Goal: Transaction & Acquisition: Purchase product/service

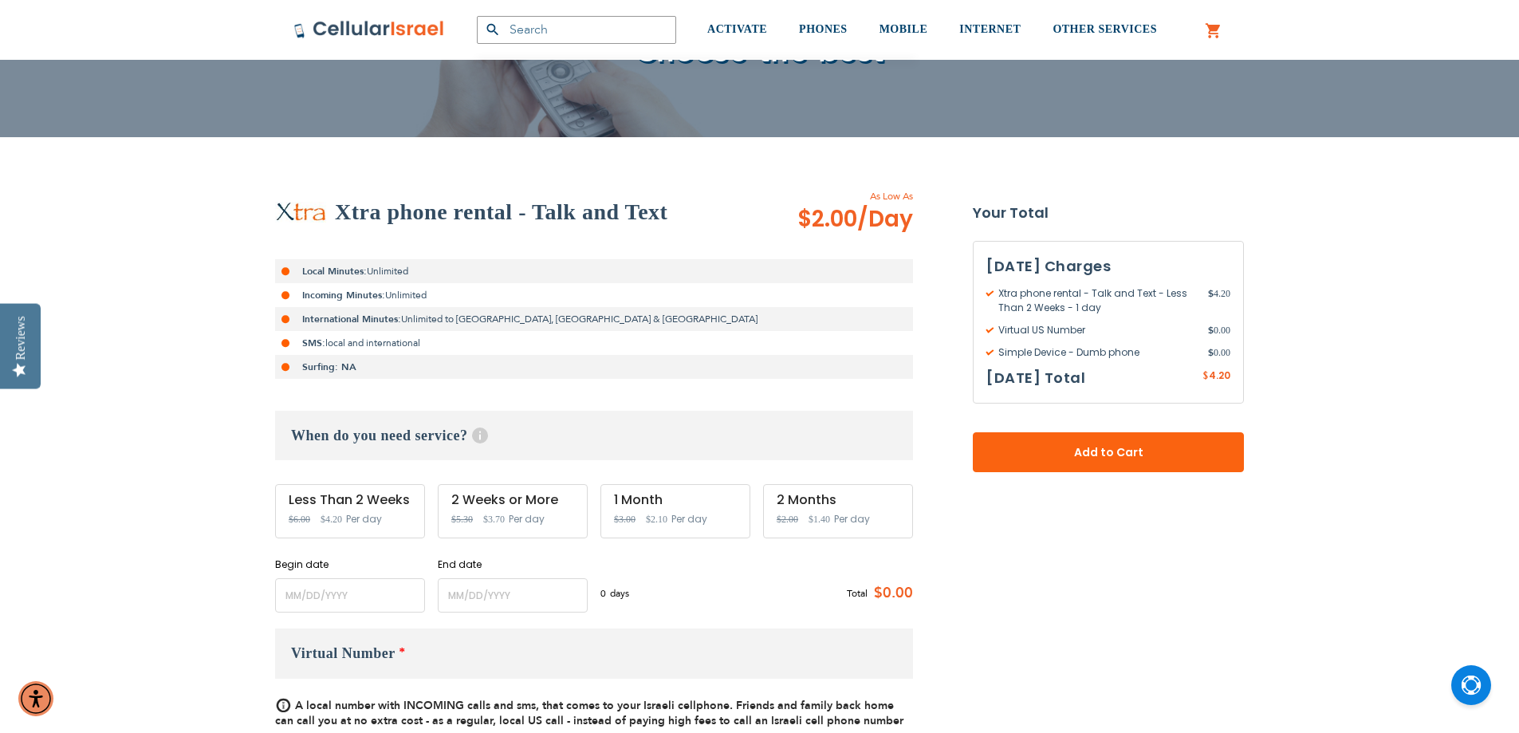
scroll to position [399, 0]
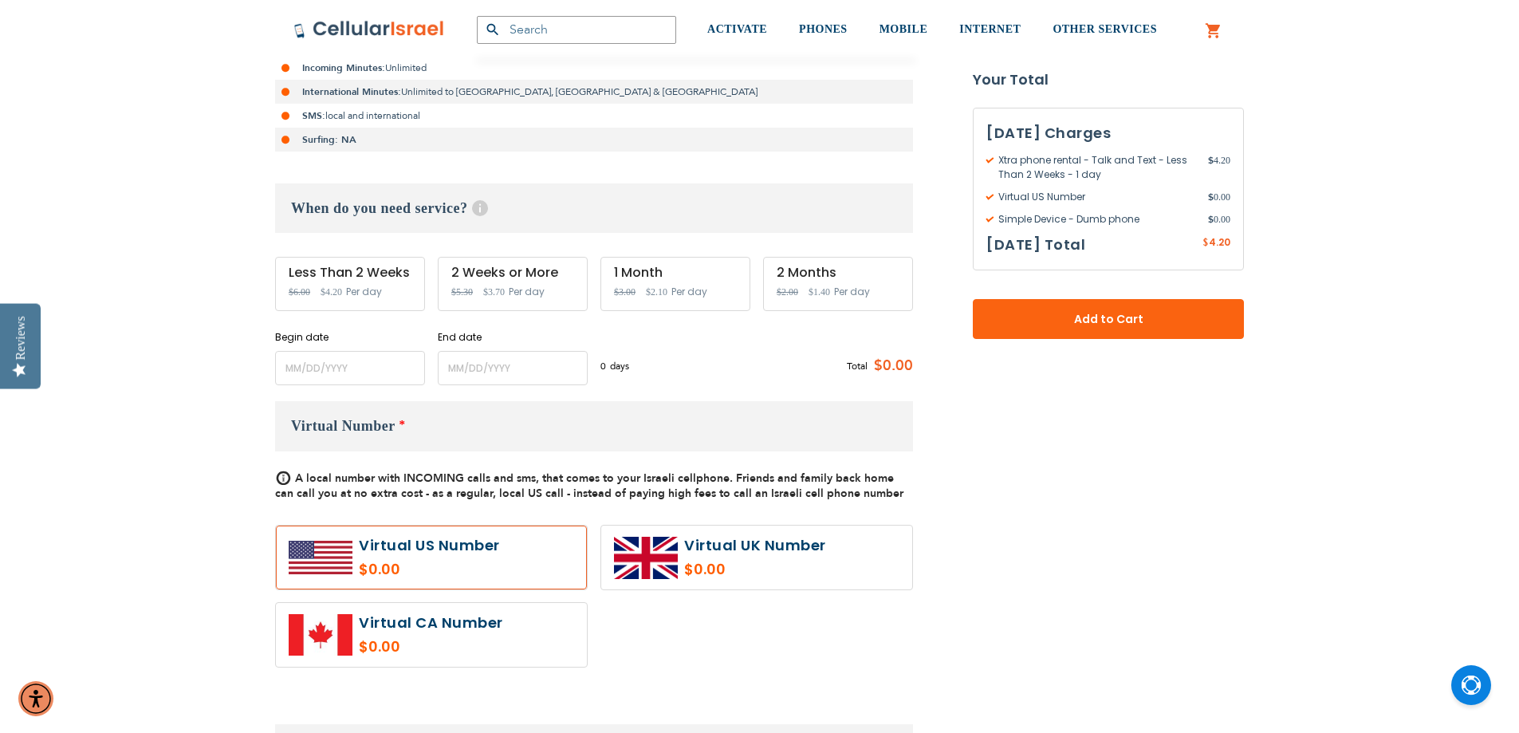
type input "[EMAIL_ADDRESS][DOMAIN_NAME]"
click at [383, 374] on input "name" at bounding box center [350, 368] width 150 height 34
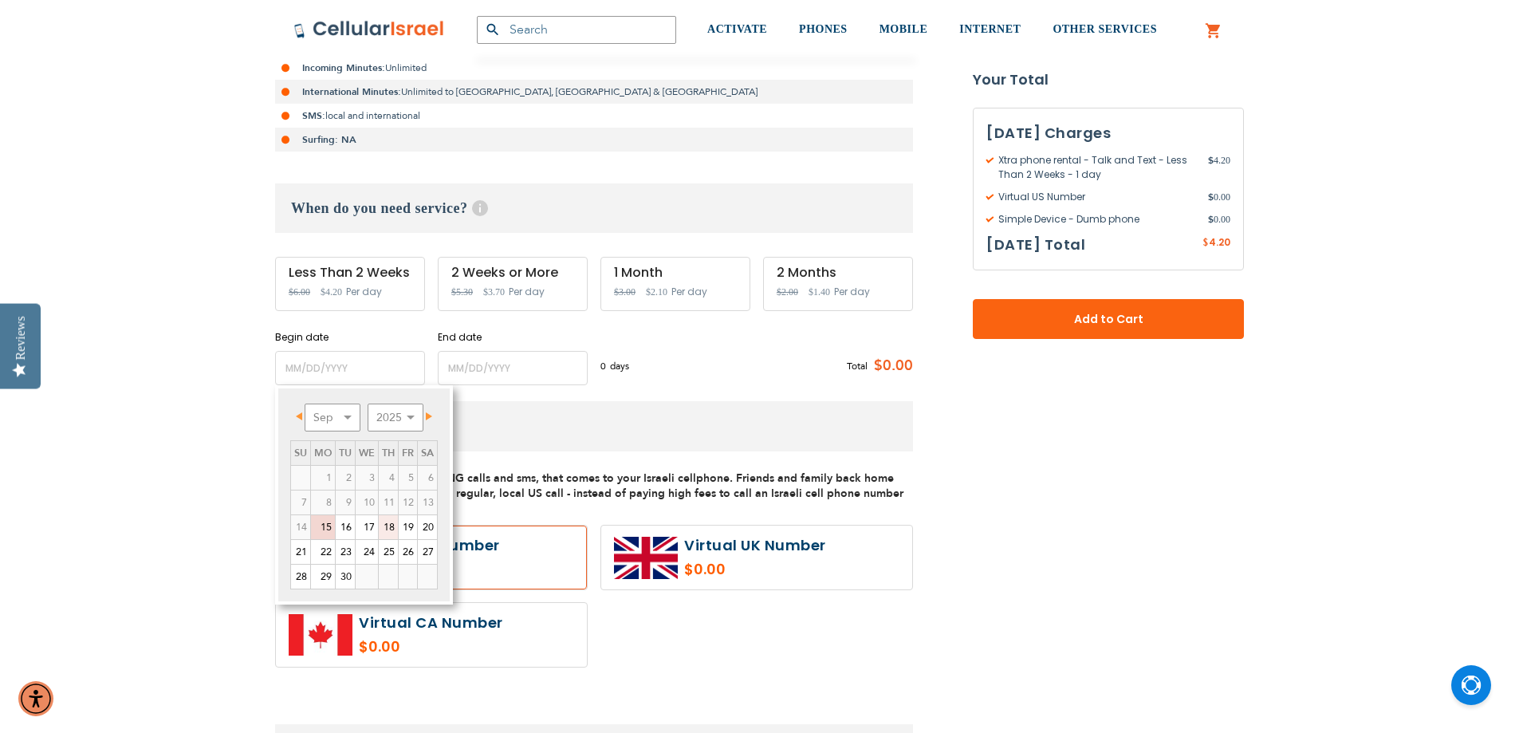
click at [392, 531] on link "18" at bounding box center [388, 527] width 19 height 24
type input "[DATE]"
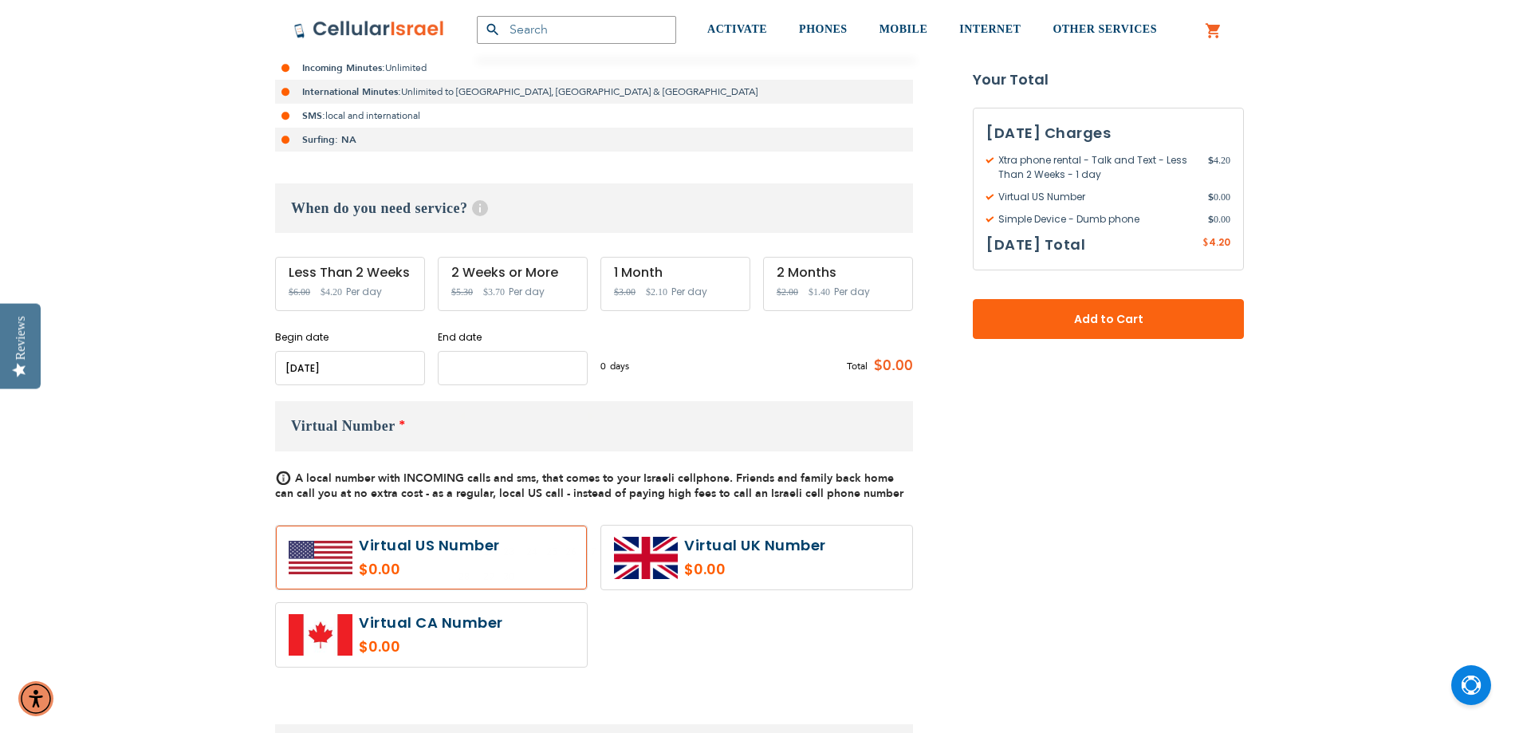
click at [515, 367] on input "name" at bounding box center [513, 368] width 150 height 34
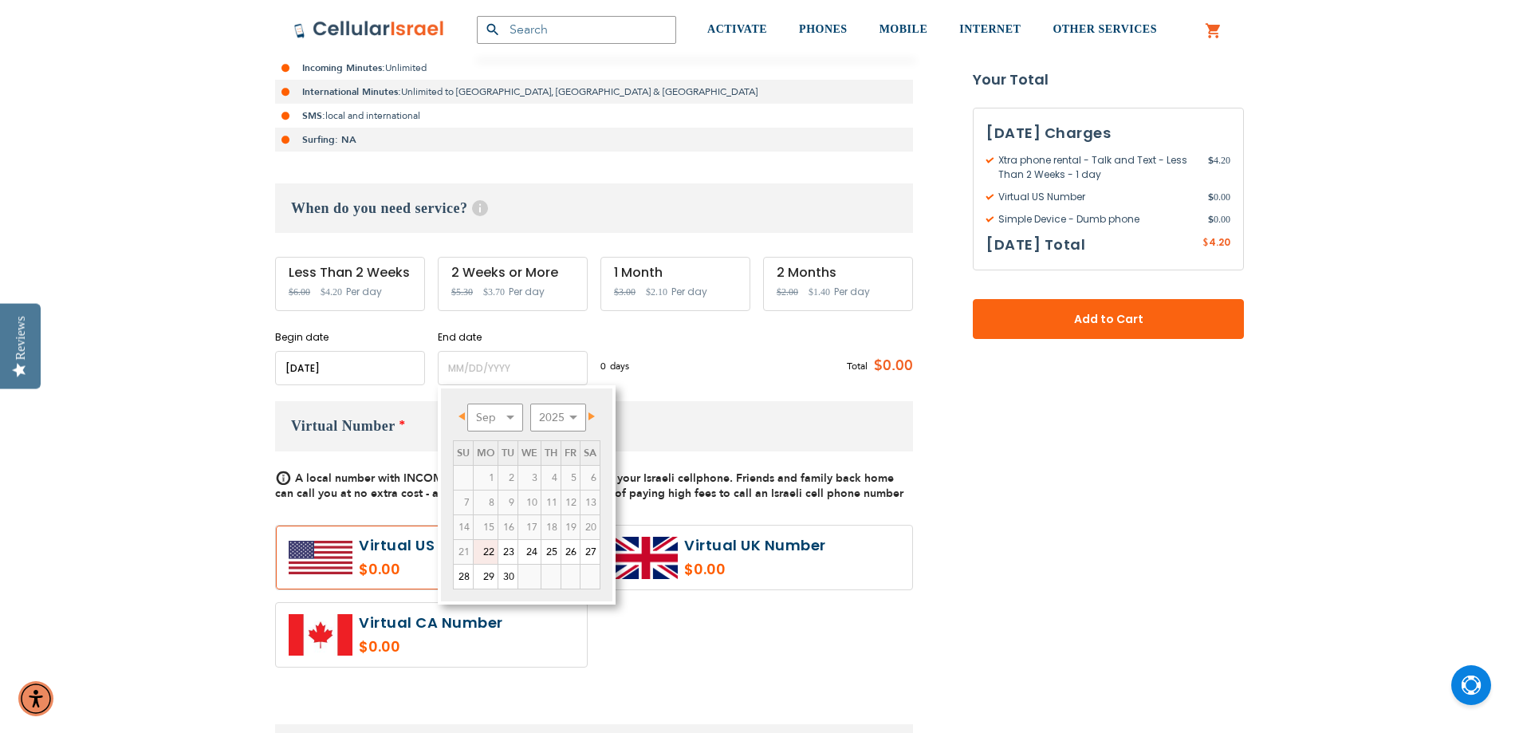
click at [595, 413] on span "Next" at bounding box center [591, 416] width 6 height 8
click at [571, 478] on link "3" at bounding box center [570, 478] width 18 height 24
type input "[DATE]"
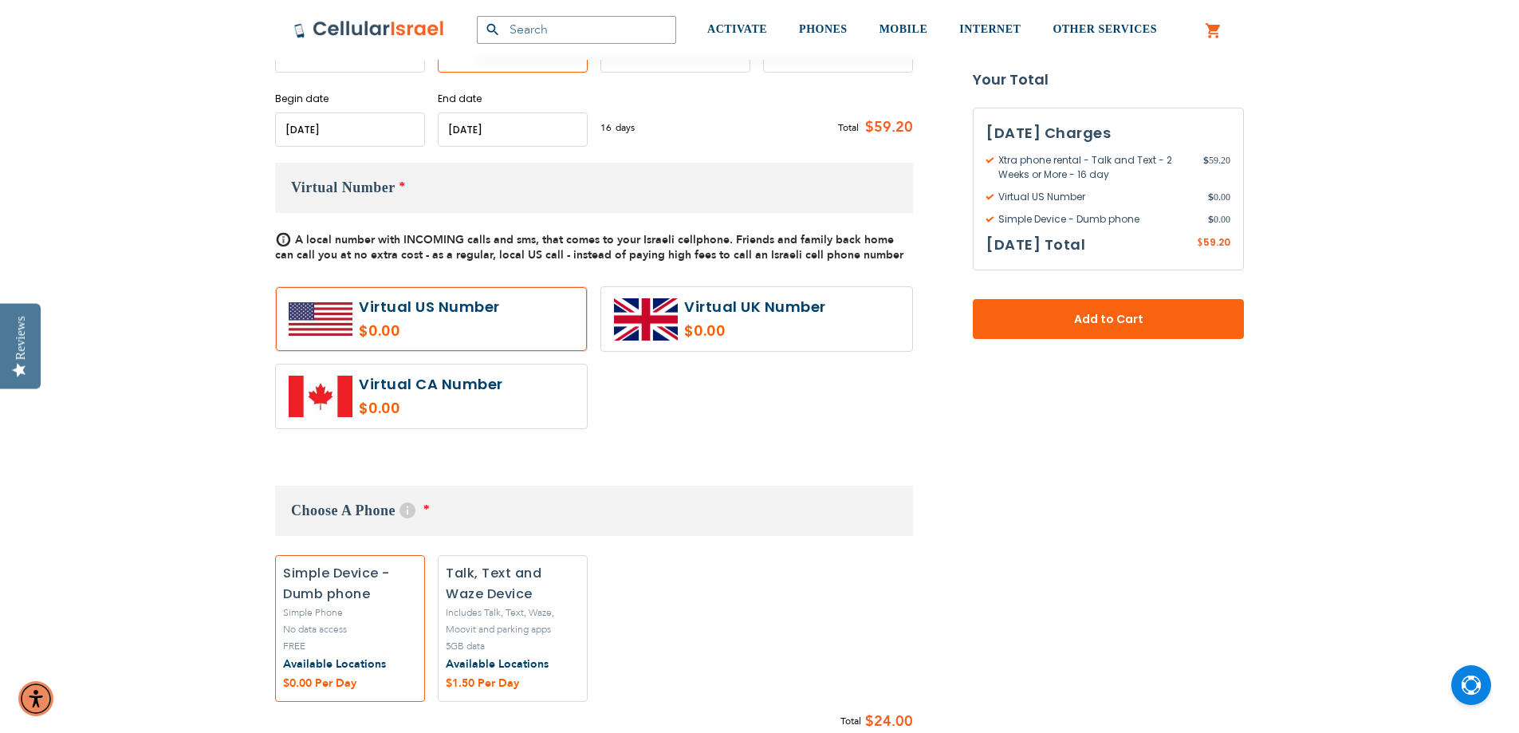
scroll to position [638, 0]
click at [491, 328] on label at bounding box center [431, 318] width 311 height 64
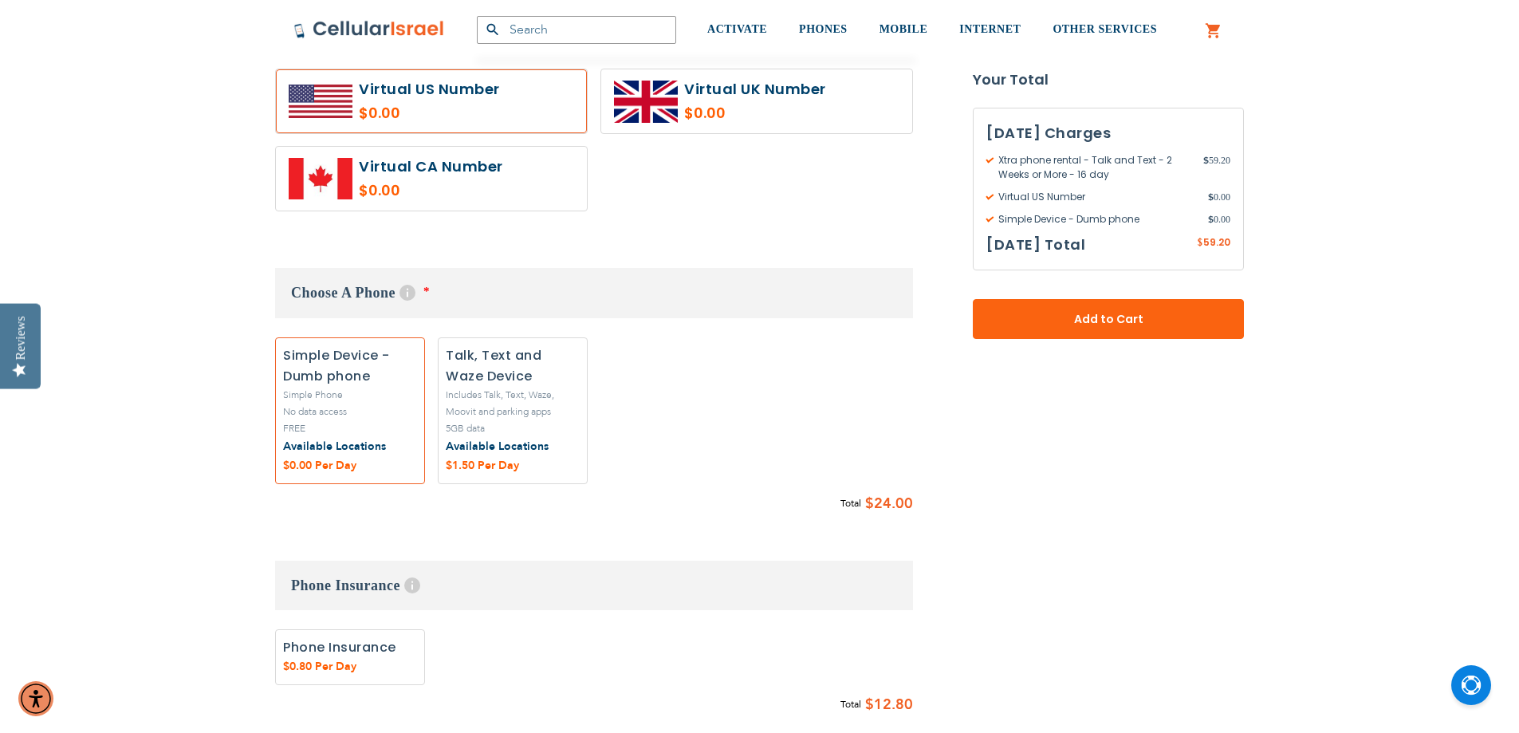
scroll to position [877, 0]
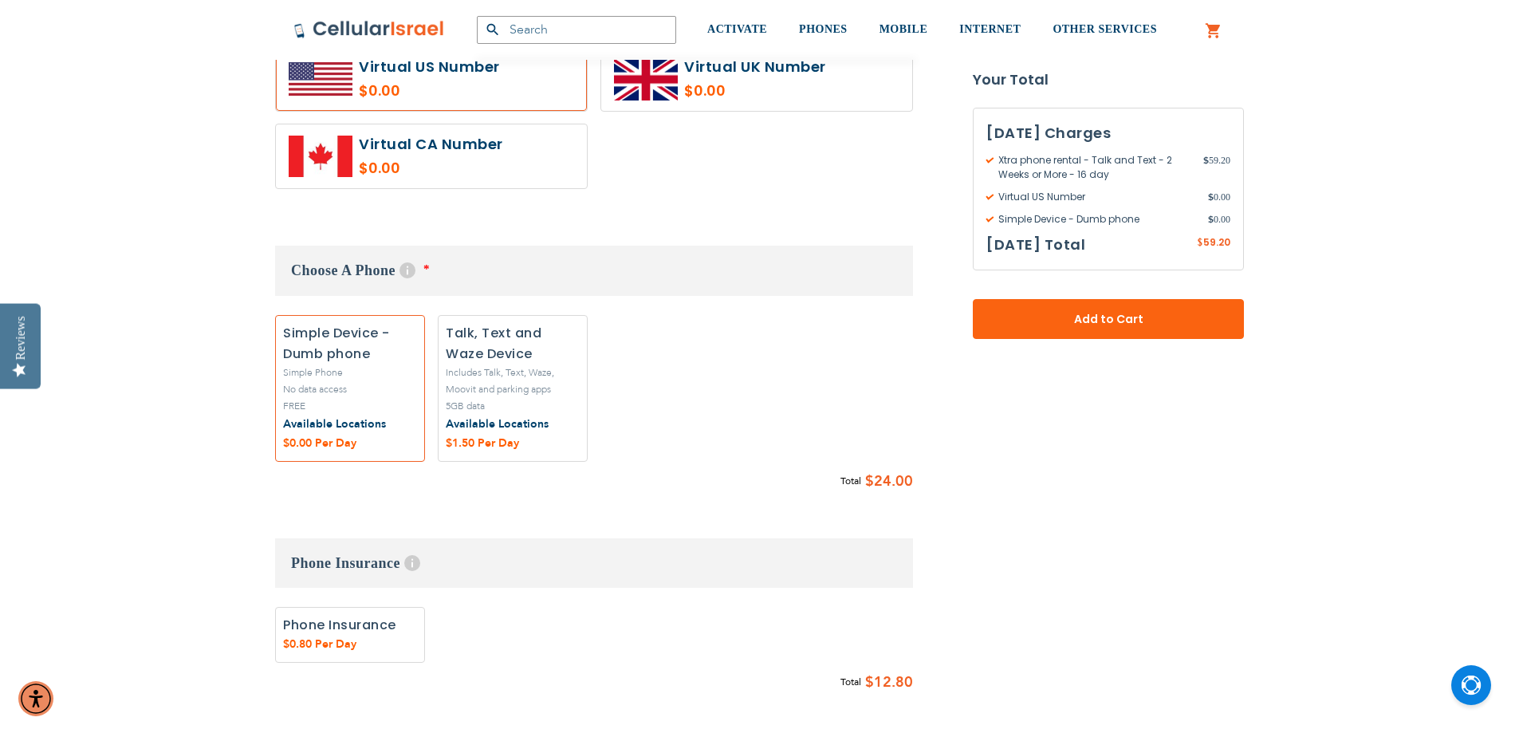
click at [383, 392] on label "Add" at bounding box center [350, 388] width 150 height 146
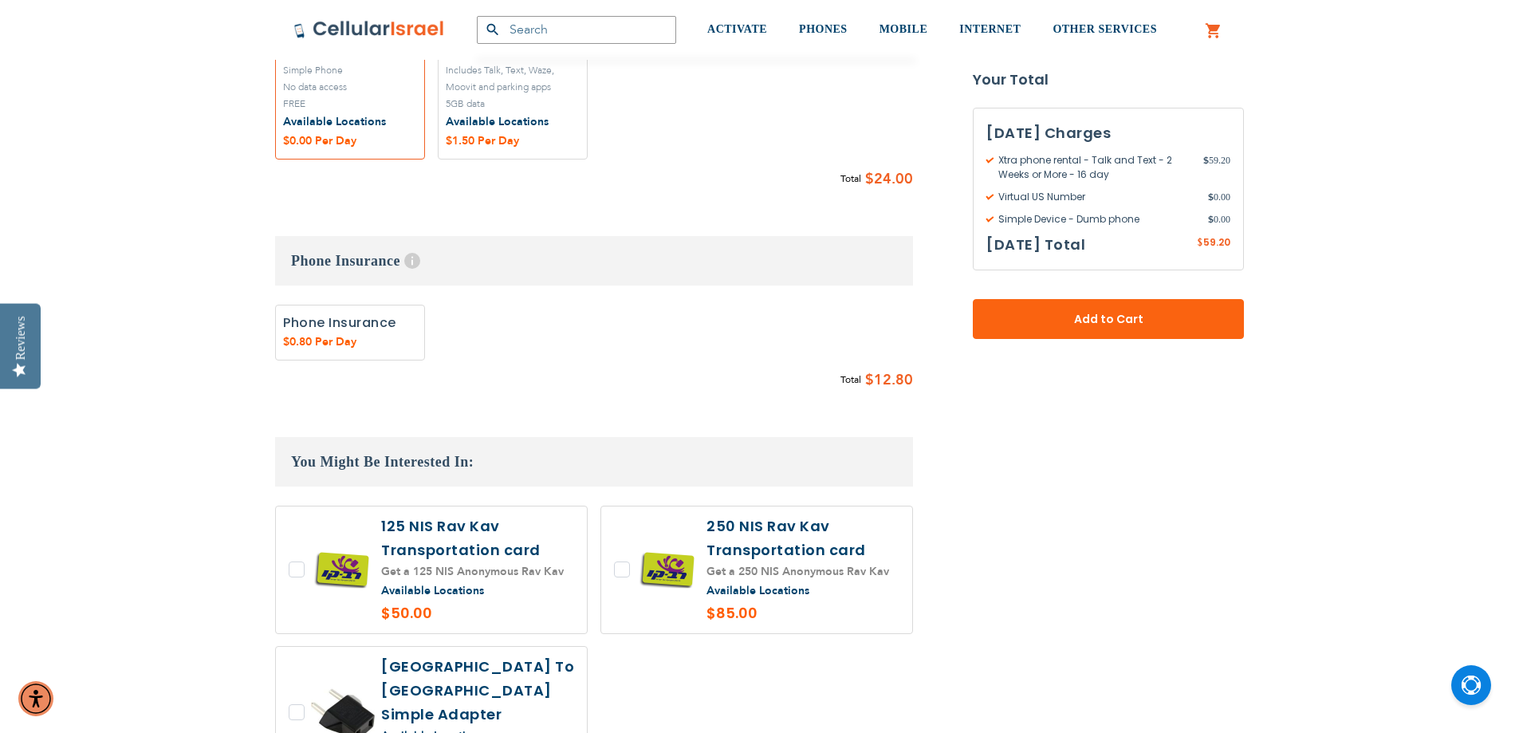
scroll to position [1275, 0]
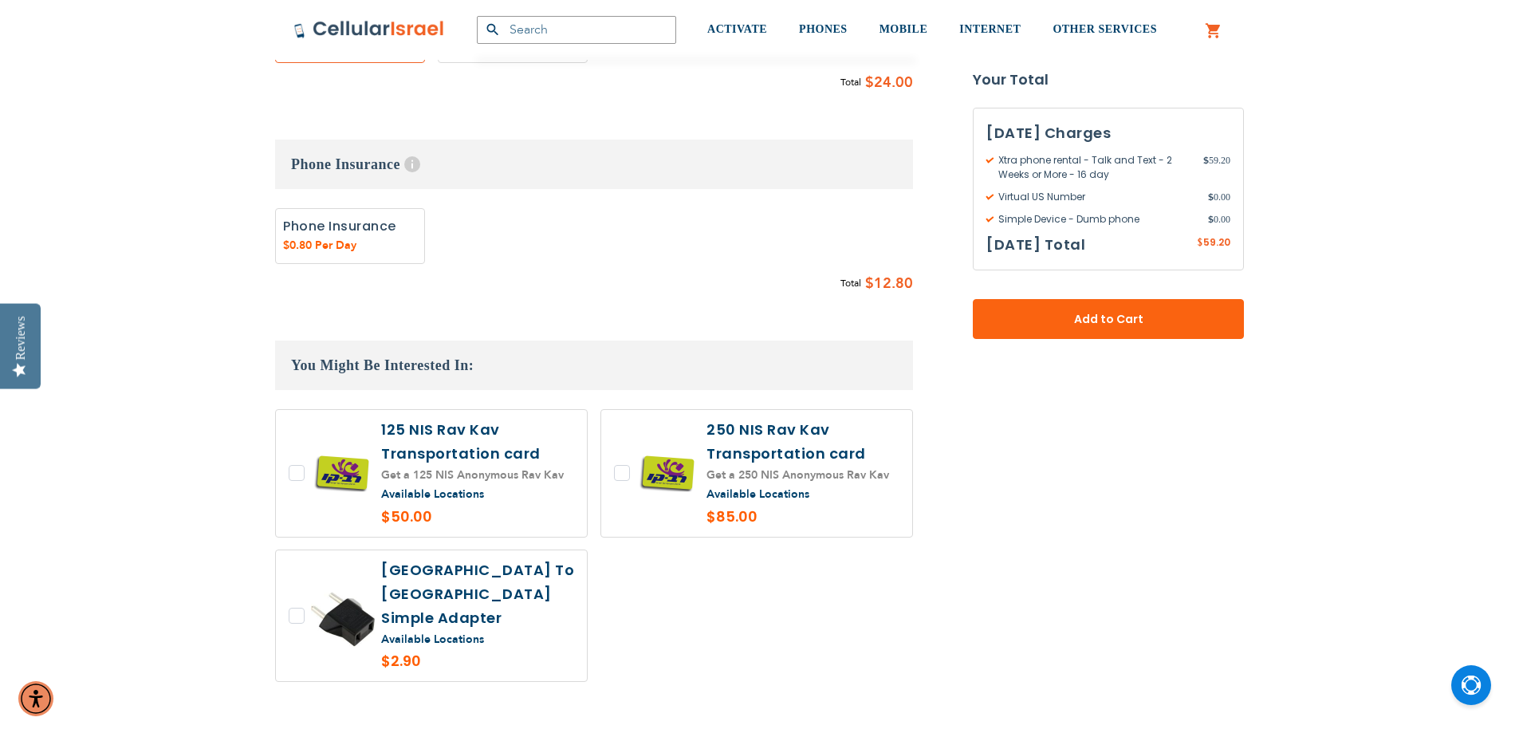
click at [301, 470] on label at bounding box center [431, 473] width 311 height 127
checkbox input "true"
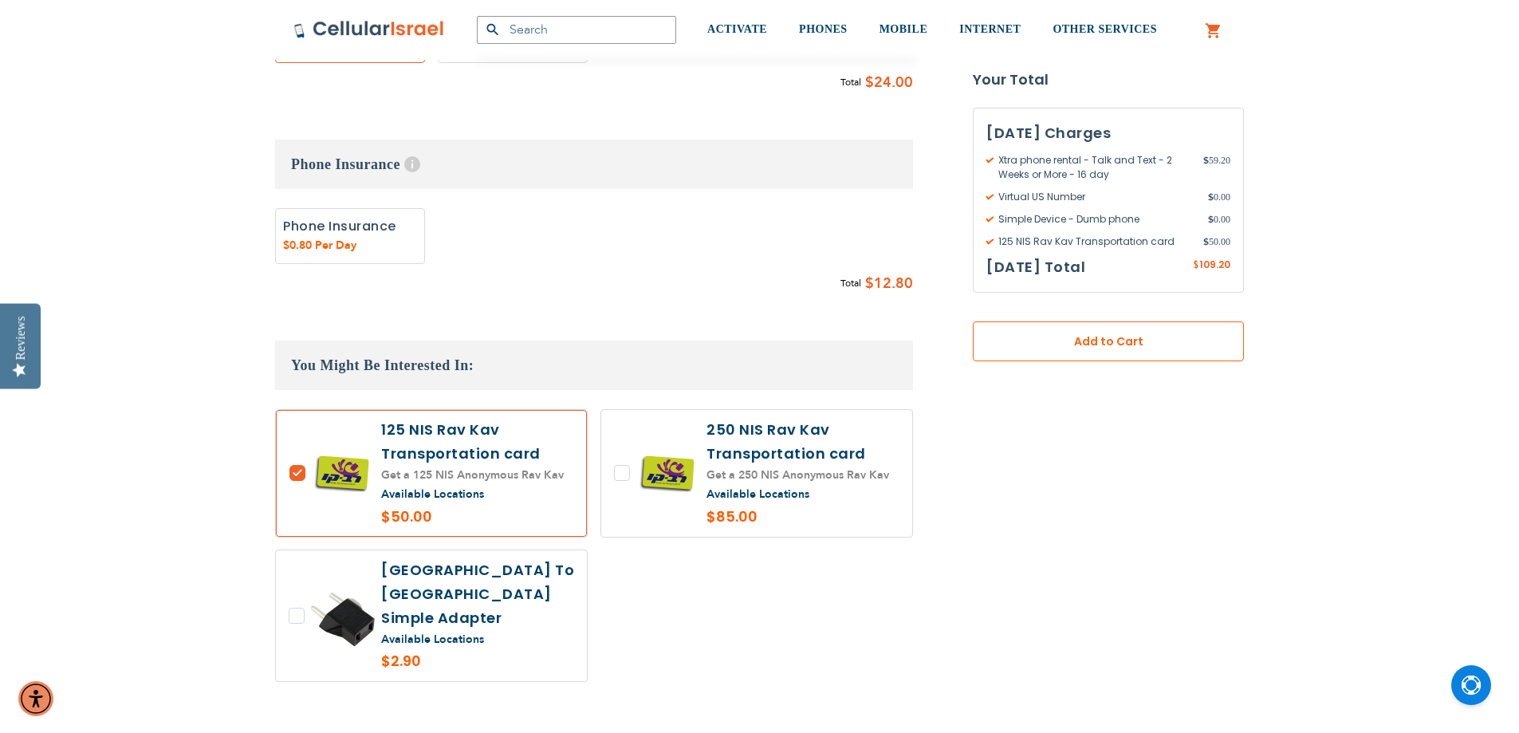
click at [1047, 336] on span "Add to Cart" at bounding box center [1108, 341] width 166 height 17
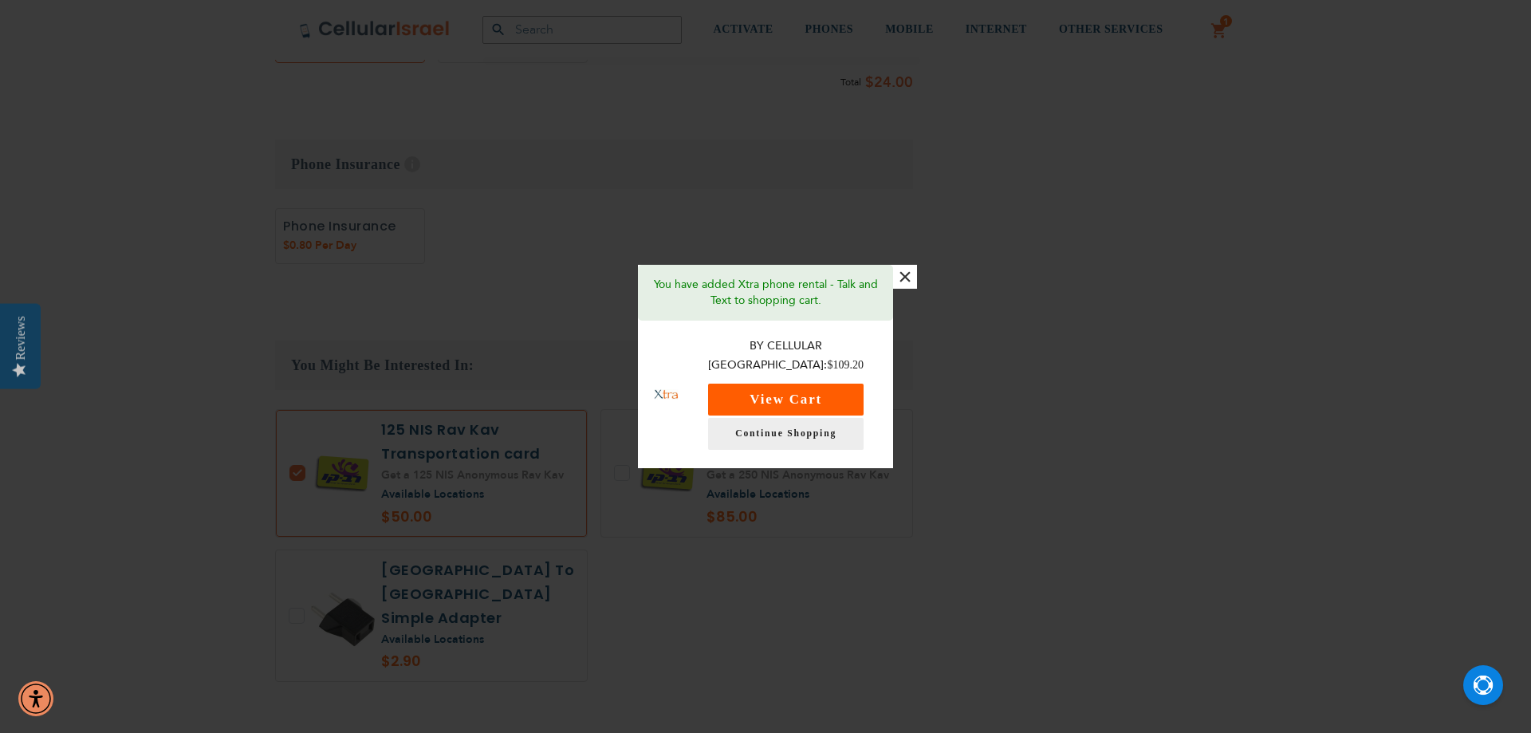
click at [767, 397] on button "View Cart" at bounding box center [785, 399] width 155 height 32
